Goal: Transaction & Acquisition: Purchase product/service

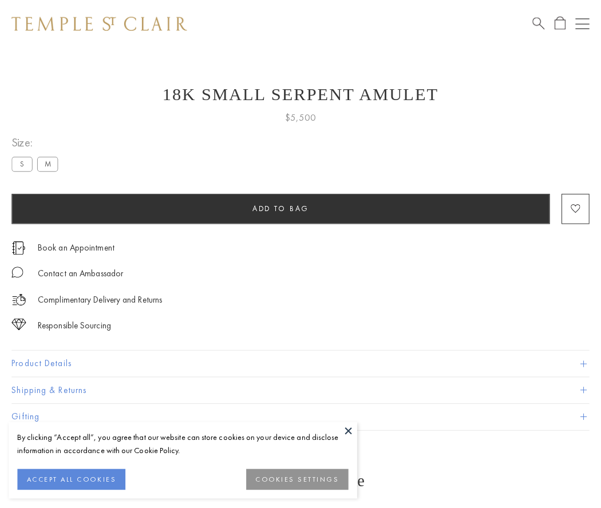
scroll to position [46, 0]
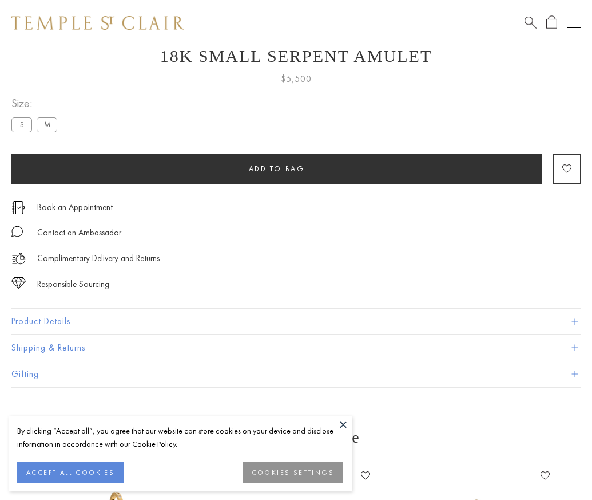
click at [276, 164] on span "Add to bag" at bounding box center [277, 169] width 56 height 10
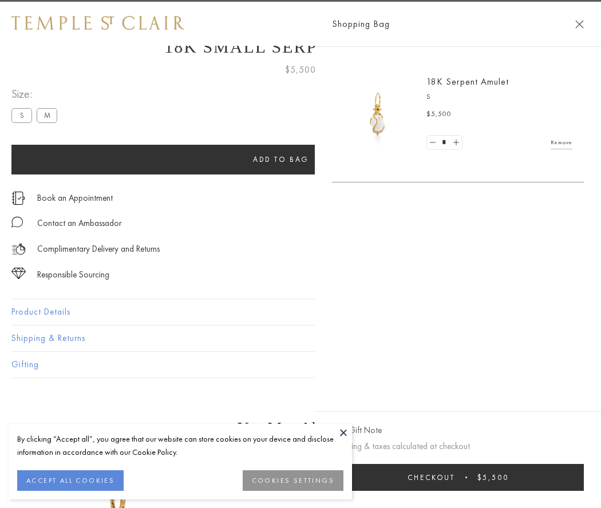
click at [458, 477] on button "Checkout $5,500" at bounding box center [458, 477] width 252 height 27
